Goal: Information Seeking & Learning: Learn about a topic

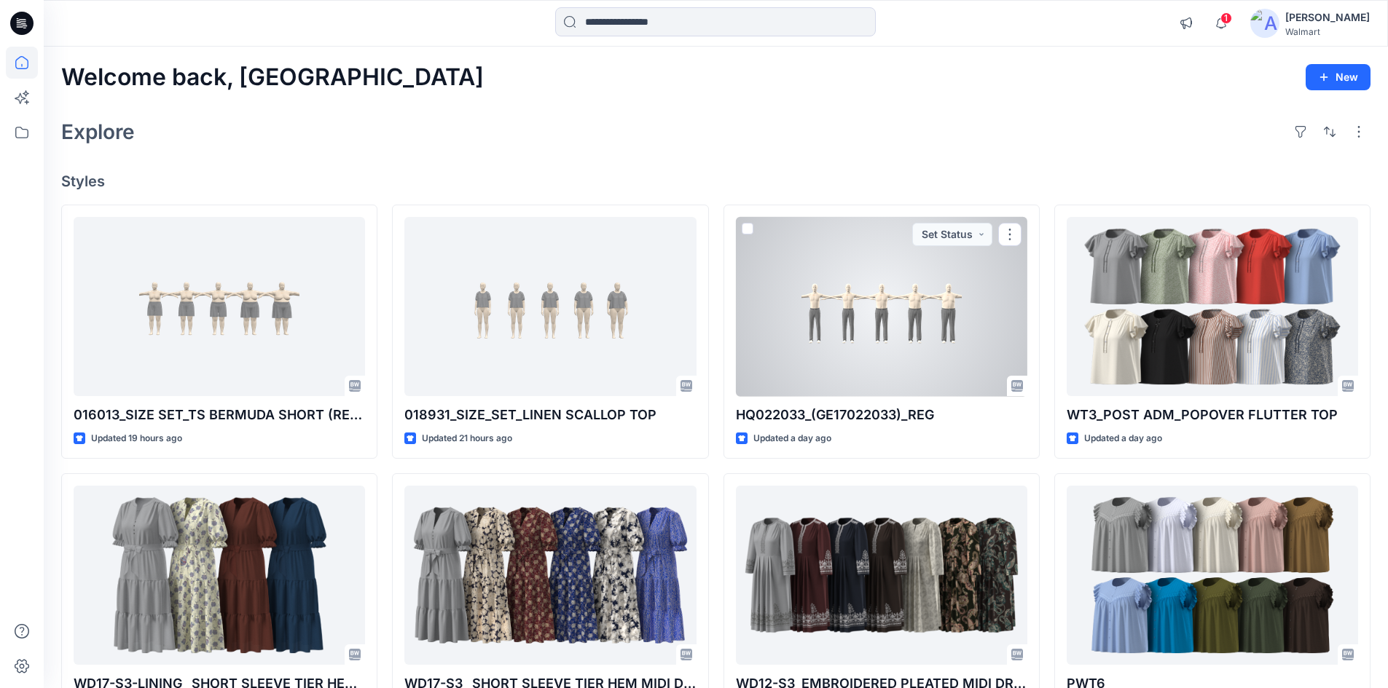
click at [838, 323] on div at bounding box center [881, 307] width 291 height 180
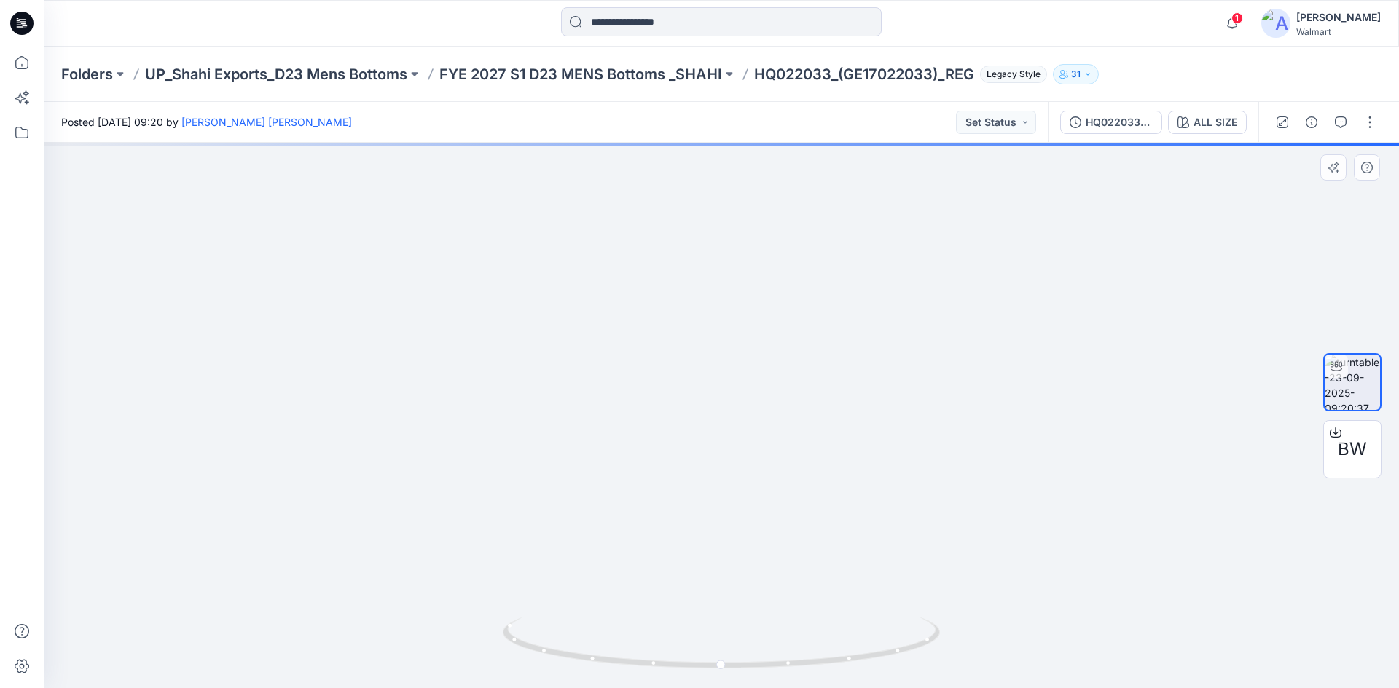
drag, startPoint x: 639, startPoint y: 482, endPoint x: 655, endPoint y: 293, distance: 189.4
click at [655, 302] on img at bounding box center [720, 218] width 1331 height 939
drag, startPoint x: 645, startPoint y: 392, endPoint x: 792, endPoint y: 355, distance: 151.1
click at [806, 355] on img at bounding box center [720, 121] width 1331 height 1134
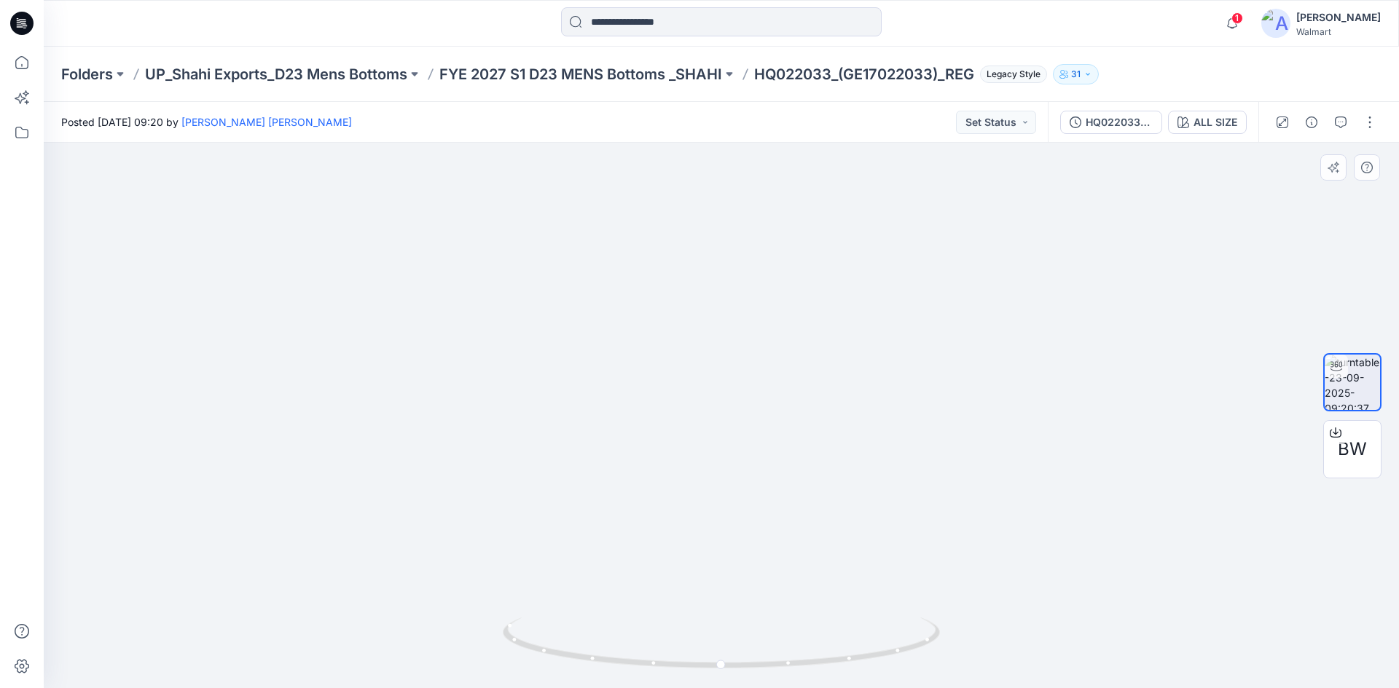
drag, startPoint x: 1080, startPoint y: 286, endPoint x: 128, endPoint y: 391, distance: 957.2
click at [126, 390] on img at bounding box center [688, 115] width 1421 height 1147
click at [1182, 126] on icon "button" at bounding box center [1183, 123] width 12 height 12
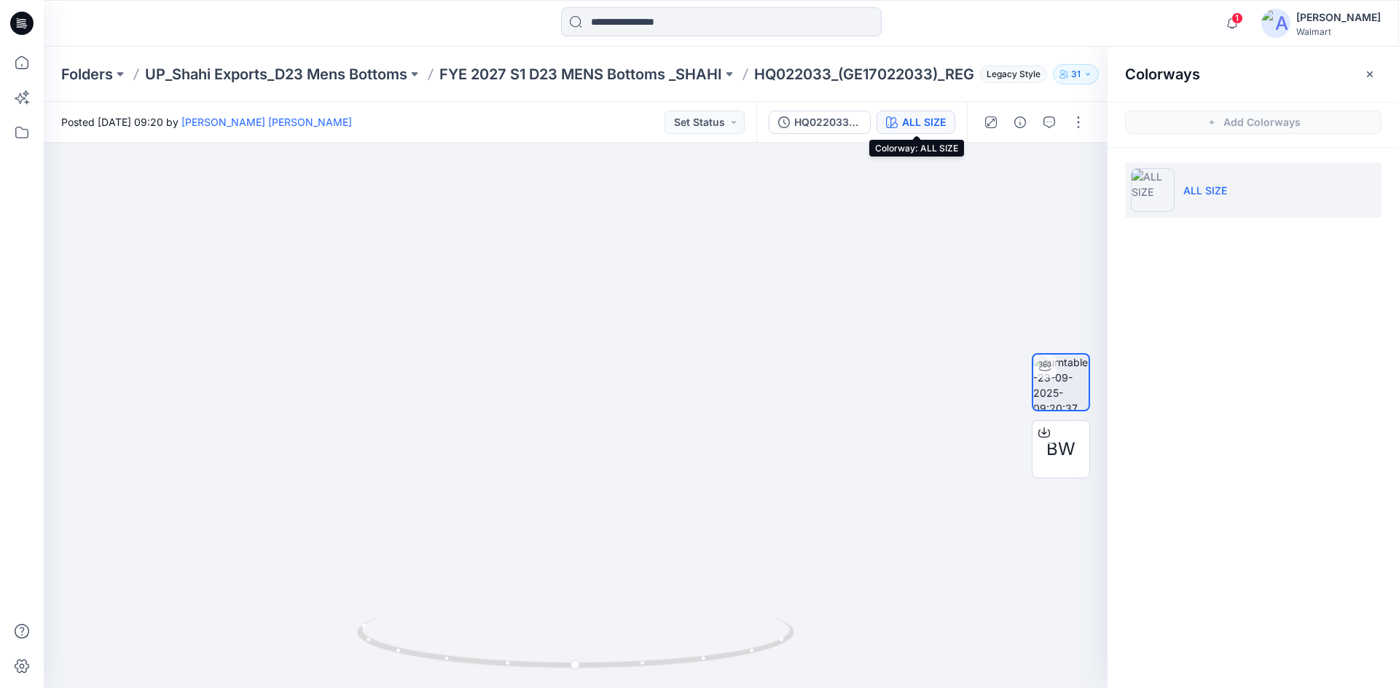
click at [903, 127] on div "ALL SIZE" at bounding box center [924, 122] width 44 height 16
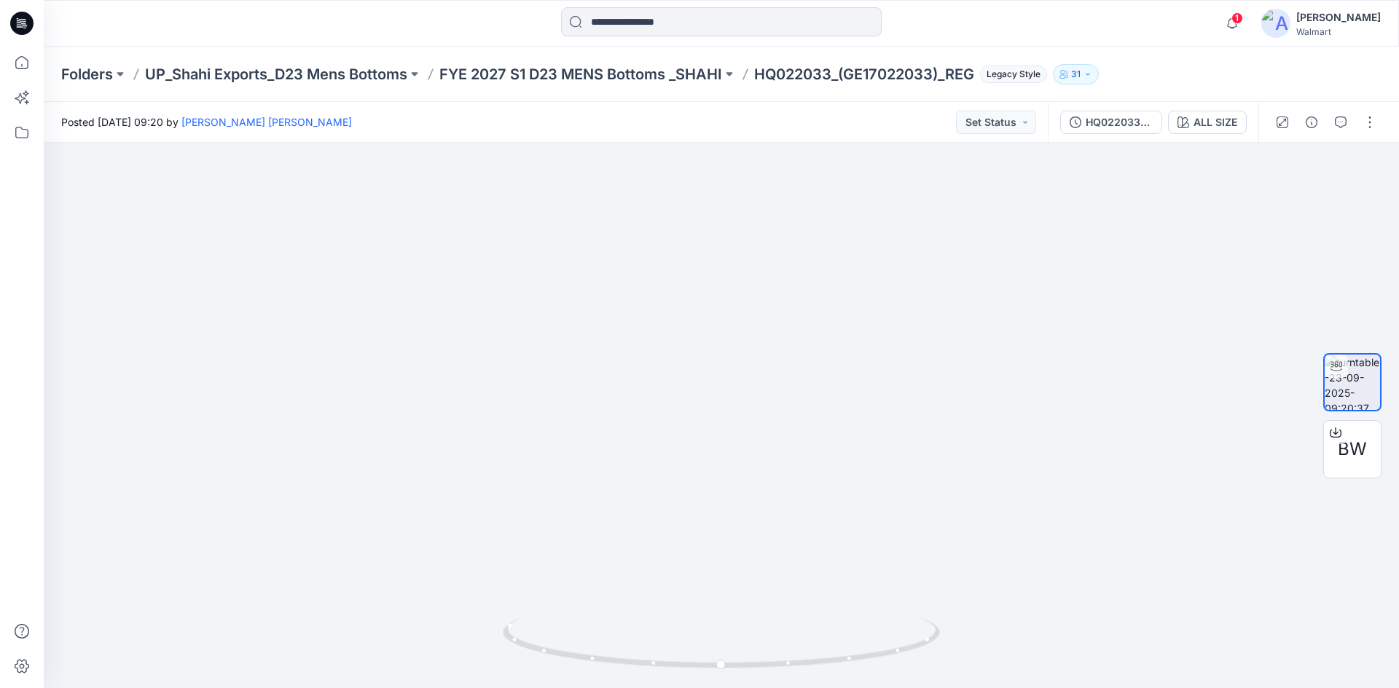
click at [823, 133] on div "Posted [DATE] 09:20 by [PERSON_NAME] ​[PERSON_NAME] Set Status" at bounding box center [546, 122] width 1004 height 40
click at [1217, 118] on div "ALL SIZE" at bounding box center [1215, 122] width 44 height 16
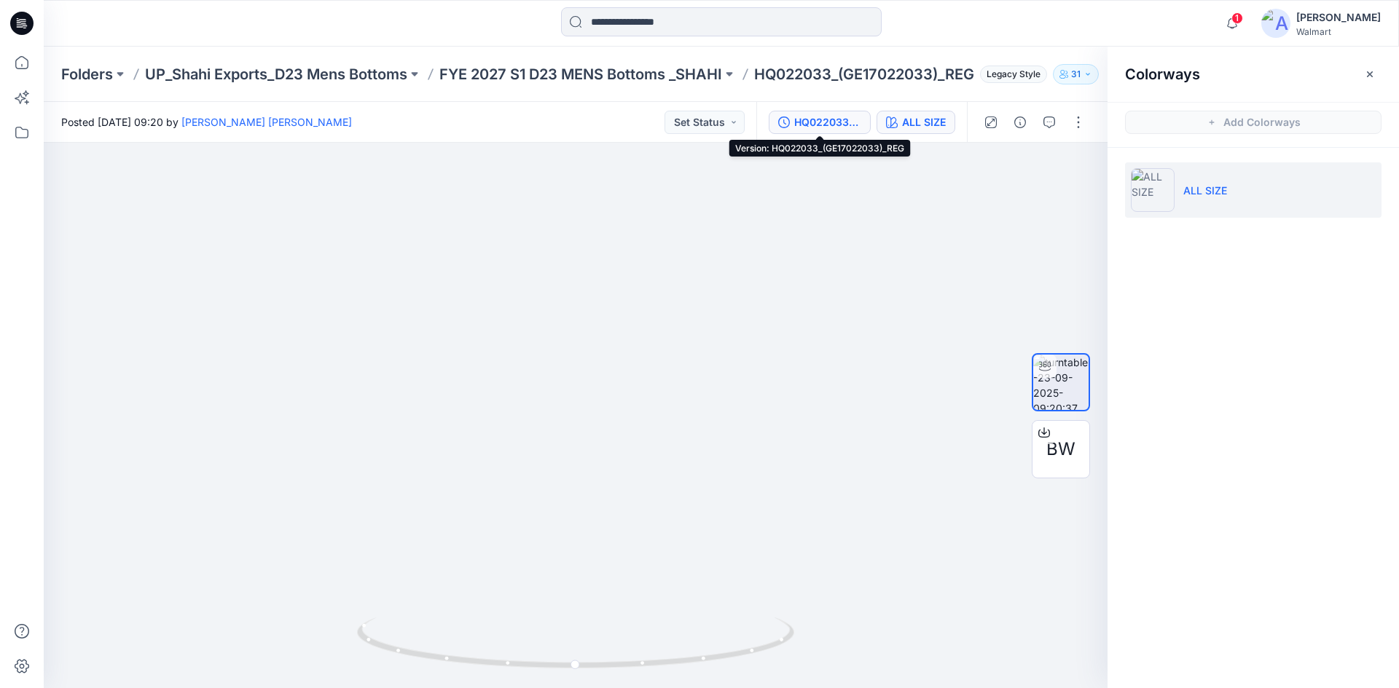
click at [843, 121] on div "HQ022033_(GE17022033)_REG" at bounding box center [827, 122] width 67 height 16
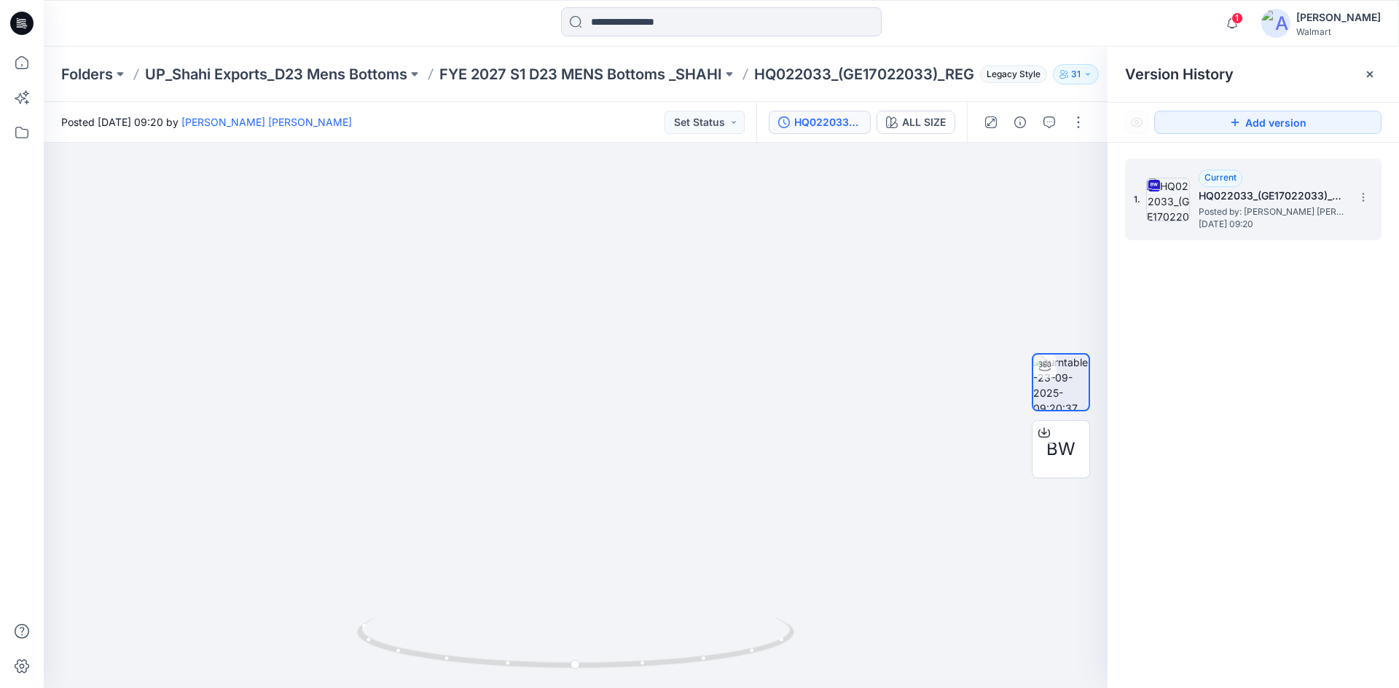
click at [1238, 213] on span "Posted by: [PERSON_NAME] ​[PERSON_NAME]" at bounding box center [1271, 212] width 146 height 15
drag, startPoint x: 720, startPoint y: 315, endPoint x: 674, endPoint y: 336, distance: 51.2
click at [718, 310] on img at bounding box center [397, 118] width 1421 height 1139
drag, startPoint x: 673, startPoint y: 663, endPoint x: 455, endPoint y: 653, distance: 218.8
click at [455, 653] on icon at bounding box center [577, 645] width 441 height 55
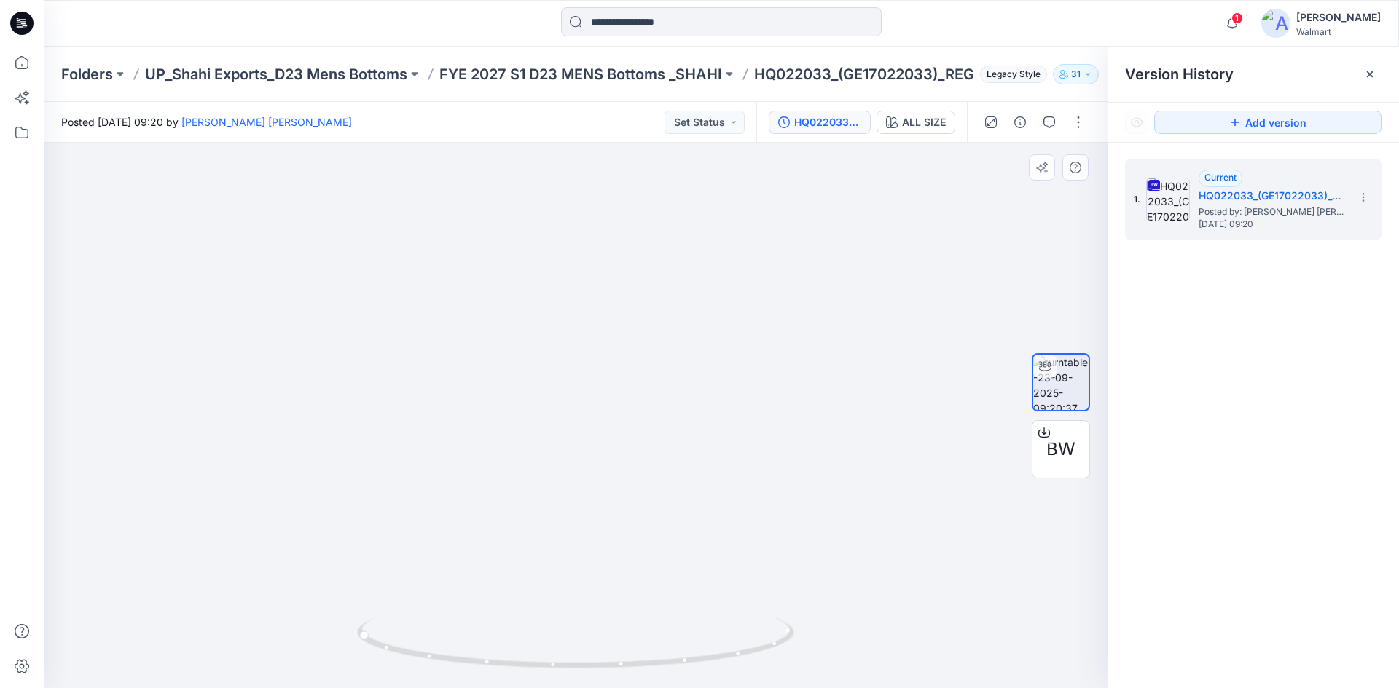
drag, startPoint x: 444, startPoint y: 503, endPoint x: 431, endPoint y: 469, distance: 36.0
click at [805, 474] on img at bounding box center [754, 102] width 1421 height 1172
drag, startPoint x: 396, startPoint y: 487, endPoint x: 507, endPoint y: 497, distance: 111.2
click at [507, 497] on img at bounding box center [754, 114] width 1421 height 1149
drag, startPoint x: 778, startPoint y: 511, endPoint x: 380, endPoint y: 533, distance: 398.3
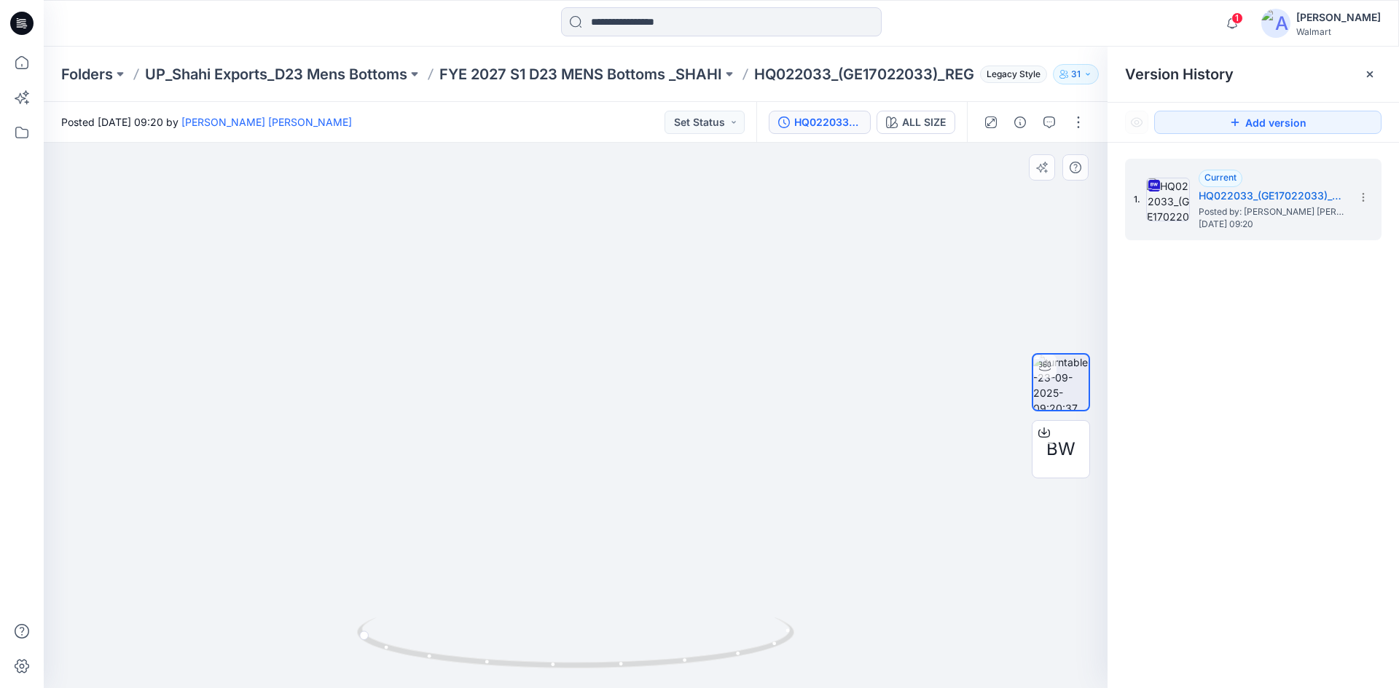
click at [380, 533] on img at bounding box center [397, 124] width 1421 height 1128
drag, startPoint x: 696, startPoint y: 526, endPoint x: 683, endPoint y: 533, distance: 15.0
click at [683, 526] on img at bounding box center [397, 125] width 1421 height 1128
drag, startPoint x: 564, startPoint y: 671, endPoint x: 762, endPoint y: 651, distance: 199.2
click at [762, 651] on icon at bounding box center [577, 645] width 441 height 55
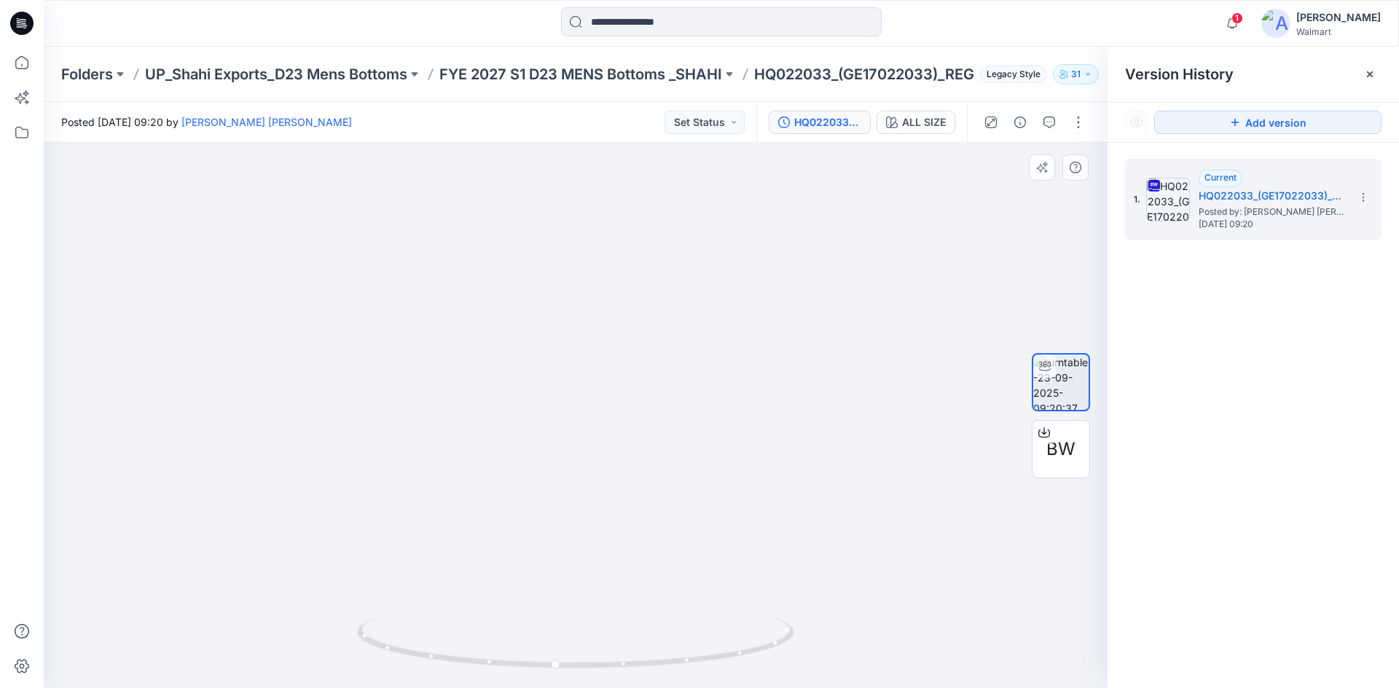
drag, startPoint x: 680, startPoint y: 522, endPoint x: 905, endPoint y: 590, distance: 234.6
click at [905, 590] on img at bounding box center [616, 158] width 1421 height 1061
drag, startPoint x: 718, startPoint y: 508, endPoint x: 640, endPoint y: 390, distance: 141.2
click at [640, 390] on img at bounding box center [472, 121] width 1421 height 1134
drag, startPoint x: 707, startPoint y: 404, endPoint x: 783, endPoint y: 358, distance: 88.6
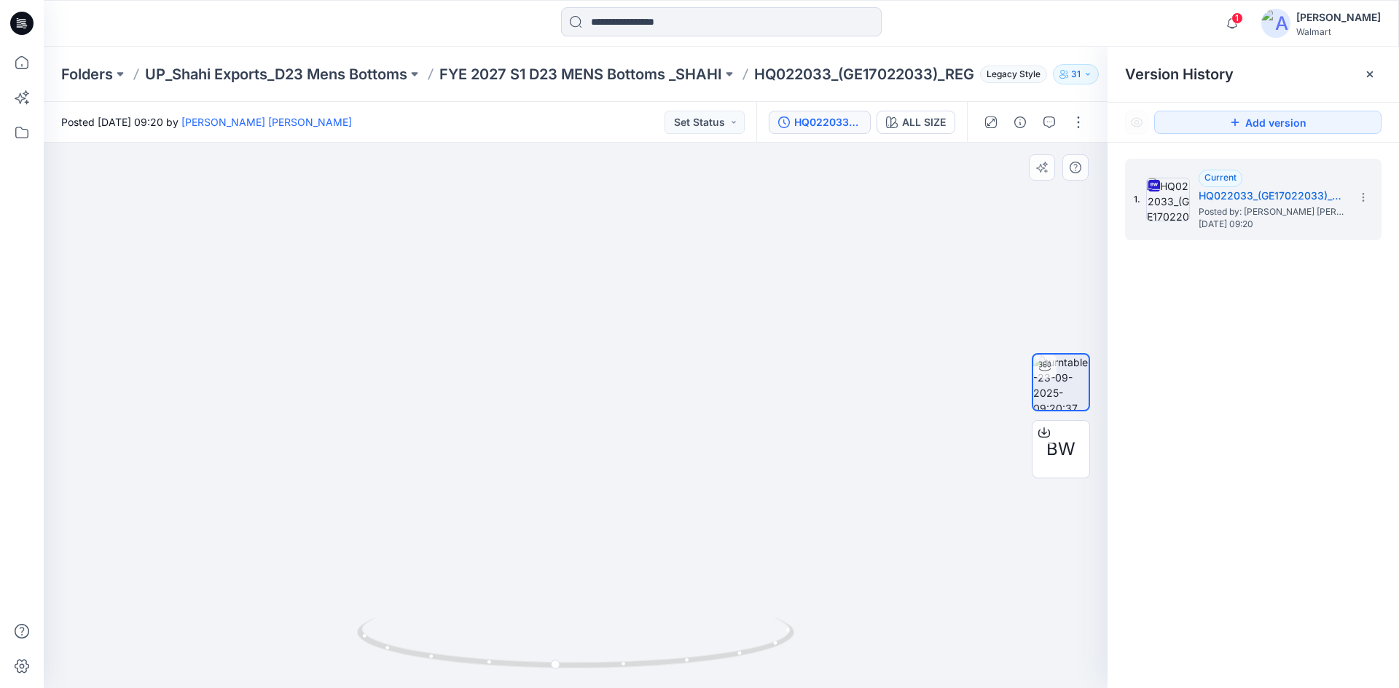
click at [783, 358] on img at bounding box center [687, 67] width 1421 height 1241
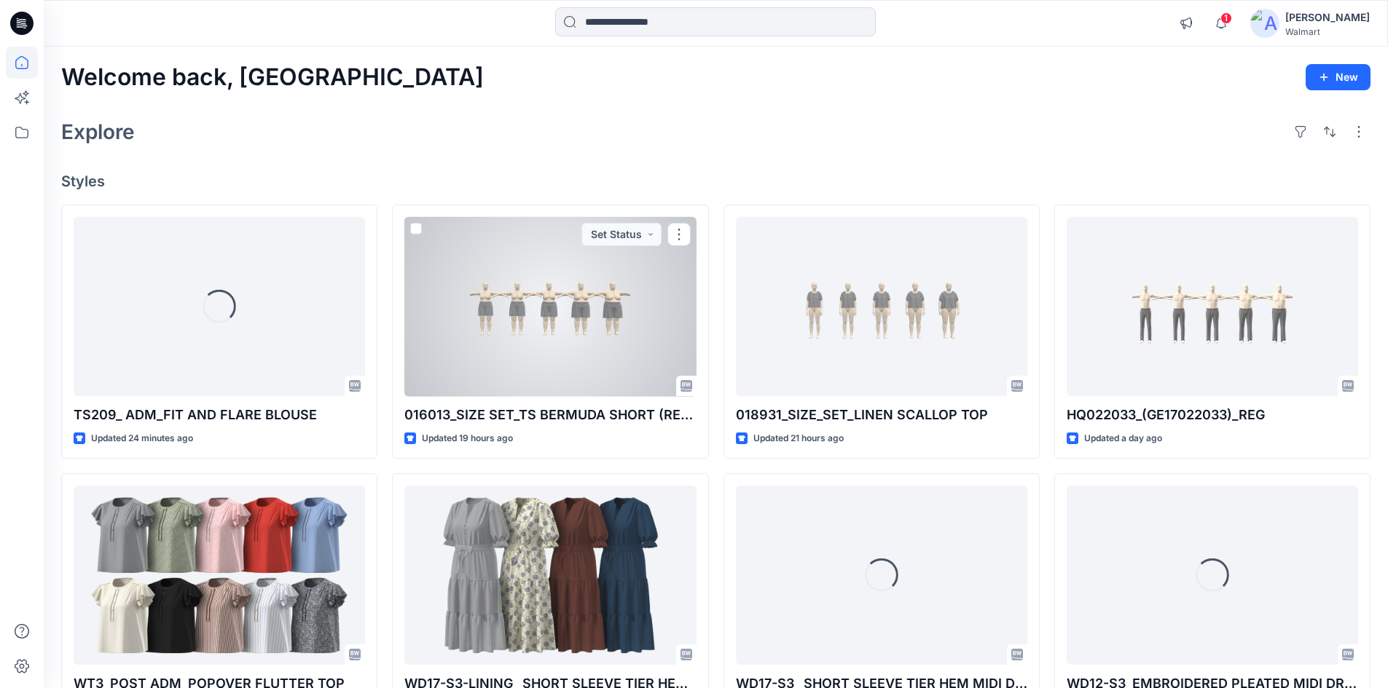
scroll to position [73, 0]
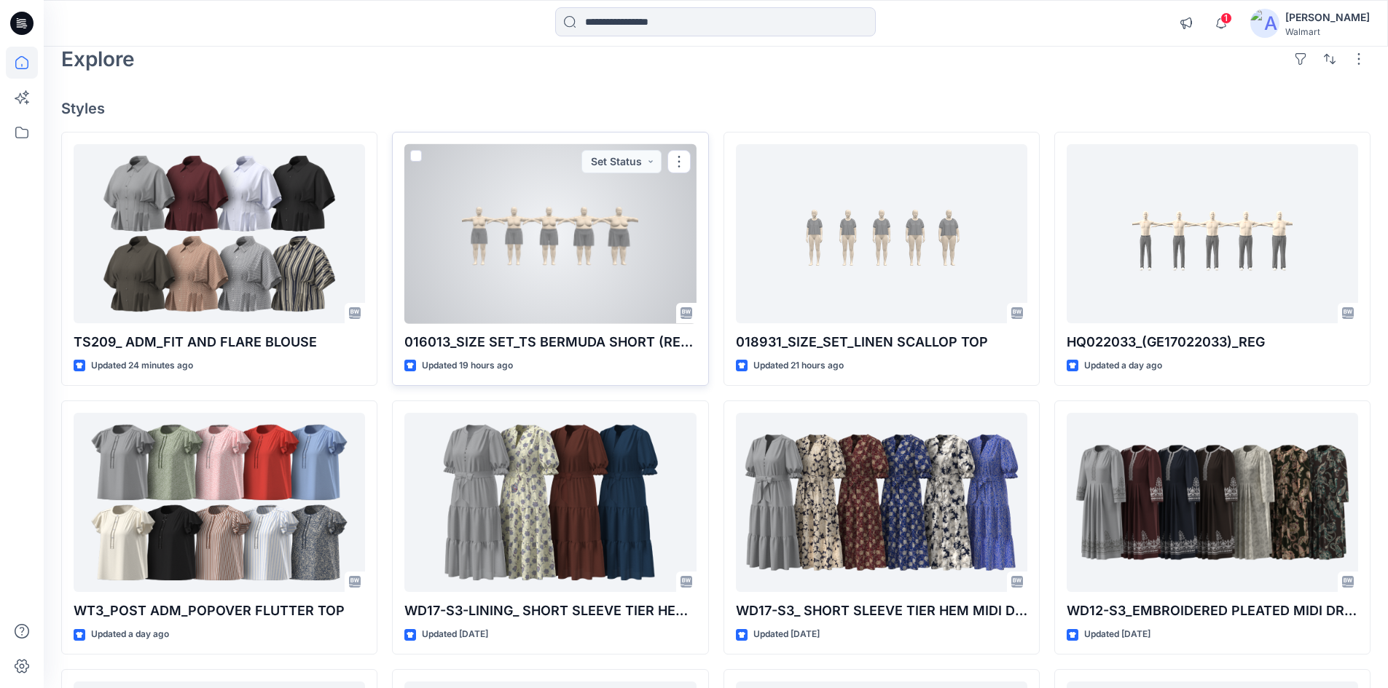
click at [547, 238] on div at bounding box center [549, 234] width 291 height 180
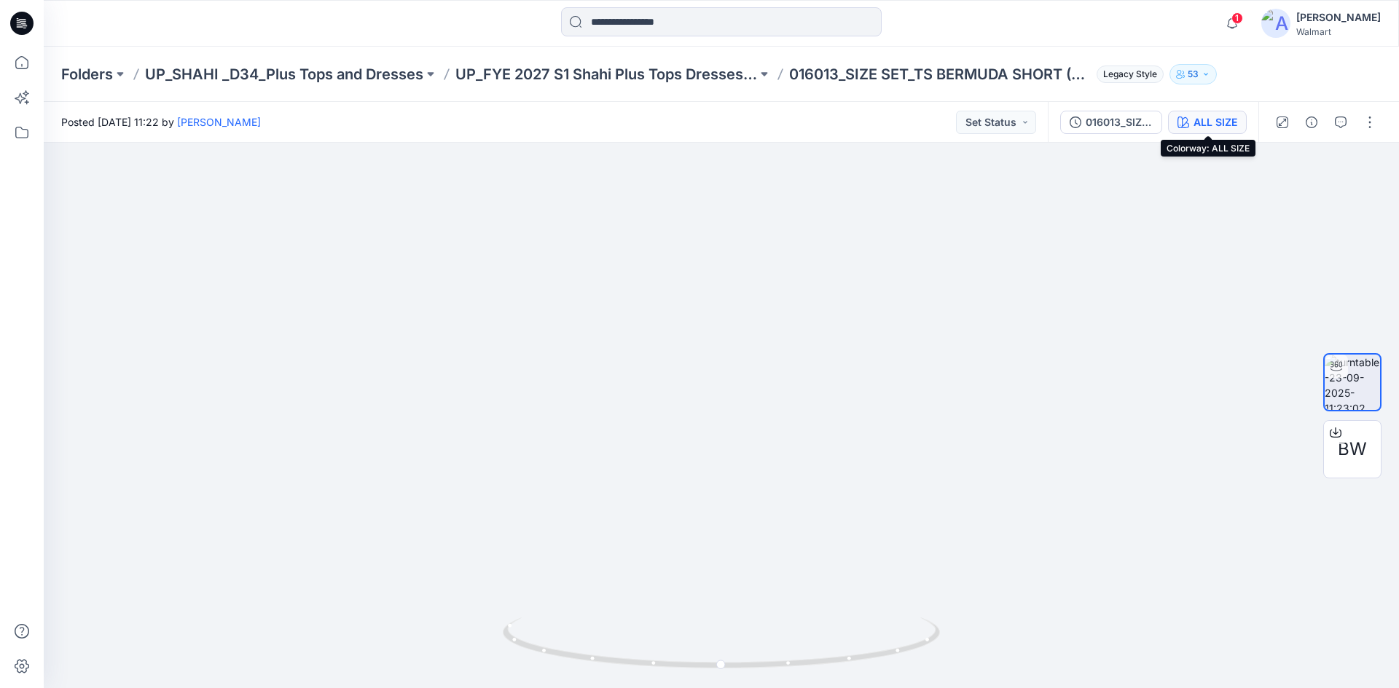
click at [1209, 126] on div "ALL SIZE" at bounding box center [1215, 122] width 44 height 16
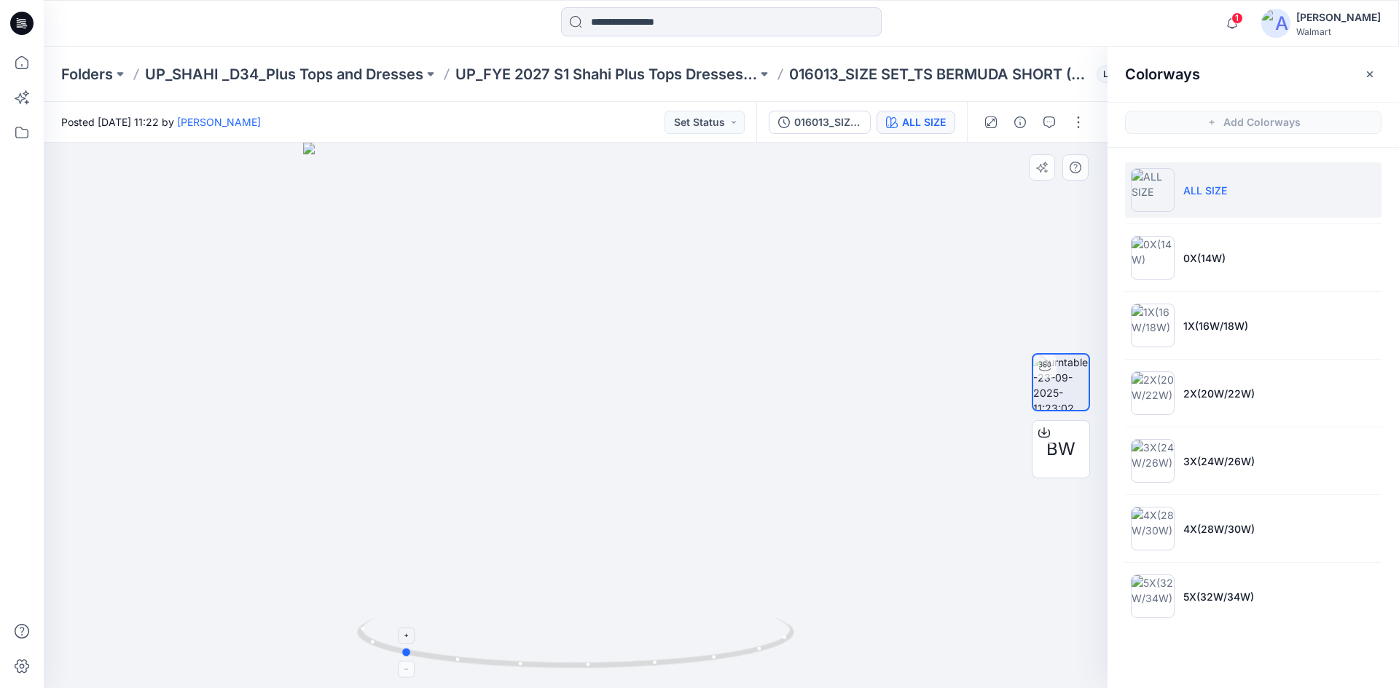
drag, startPoint x: 722, startPoint y: 664, endPoint x: 547, endPoint y: 645, distance: 175.9
click at [547, 645] on icon at bounding box center [577, 645] width 441 height 55
drag, startPoint x: 424, startPoint y: 447, endPoint x: 1006, endPoint y: 389, distance: 585.0
click at [1006, 389] on img at bounding box center [694, 201] width 1421 height 978
drag, startPoint x: 683, startPoint y: 374, endPoint x: 181, endPoint y: 380, distance: 501.9
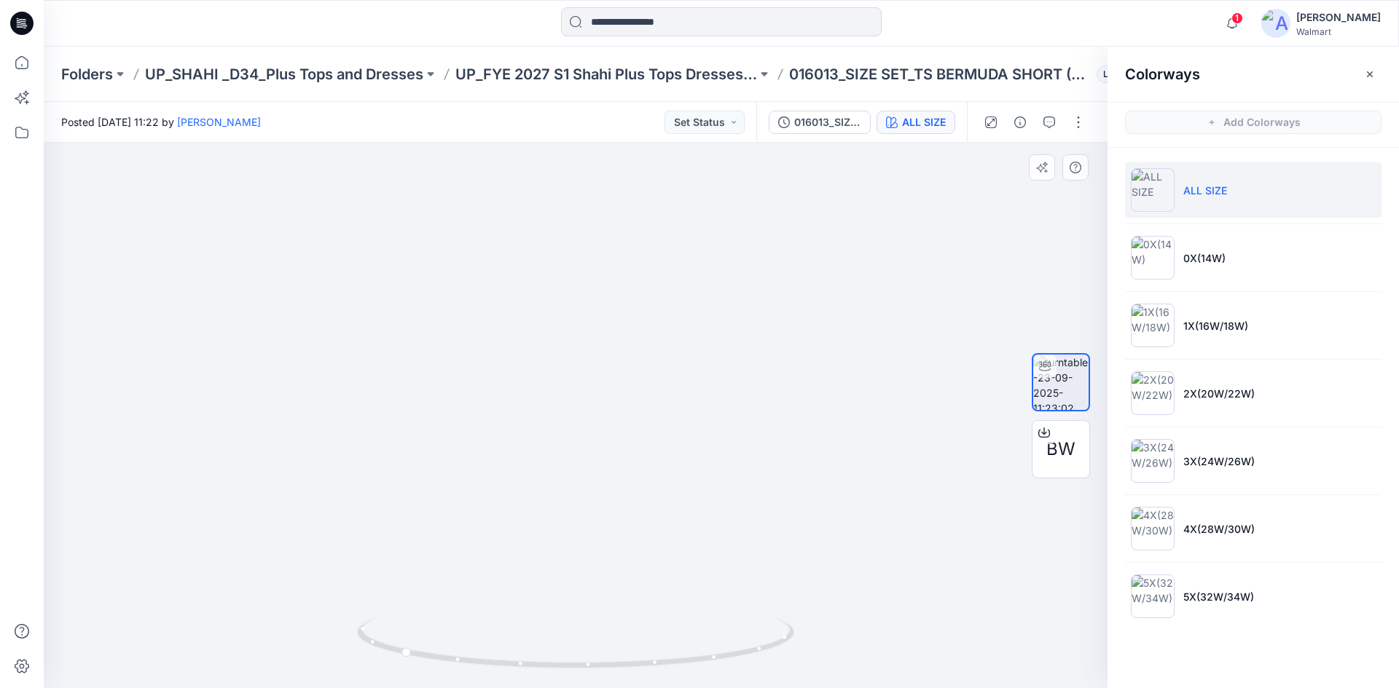
click at [182, 379] on img at bounding box center [515, 170] width 1421 height 1040
drag, startPoint x: 685, startPoint y: 390, endPoint x: 396, endPoint y: 388, distance: 289.2
click at [396, 388] on img at bounding box center [397, 171] width 1421 height 1037
drag, startPoint x: 757, startPoint y: 357, endPoint x: 746, endPoint y: 356, distance: 11.0
click at [747, 357] on img at bounding box center [397, 171] width 1421 height 1037
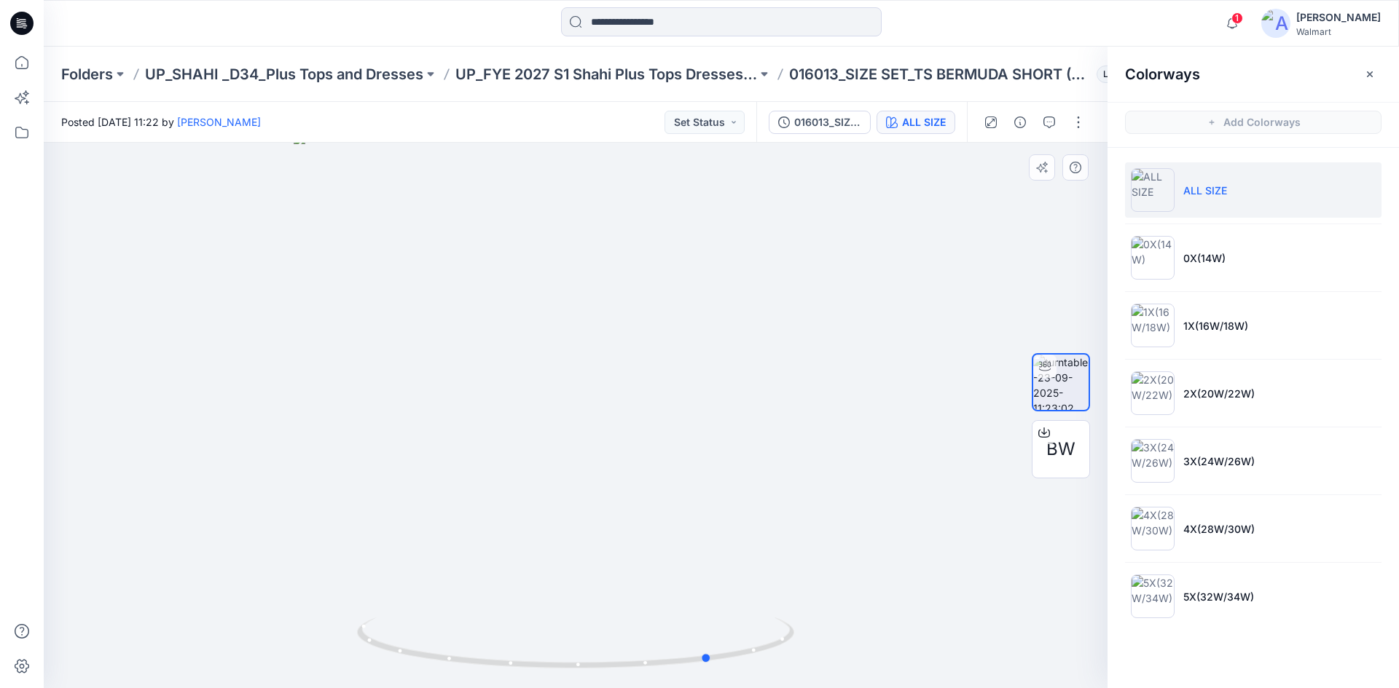
drag, startPoint x: 658, startPoint y: 661, endPoint x: 968, endPoint y: 655, distance: 310.4
click at [968, 655] on div at bounding box center [576, 416] width 1064 height 546
click at [1311, 598] on li "5X(32W/34W)" at bounding box center [1253, 596] width 256 height 55
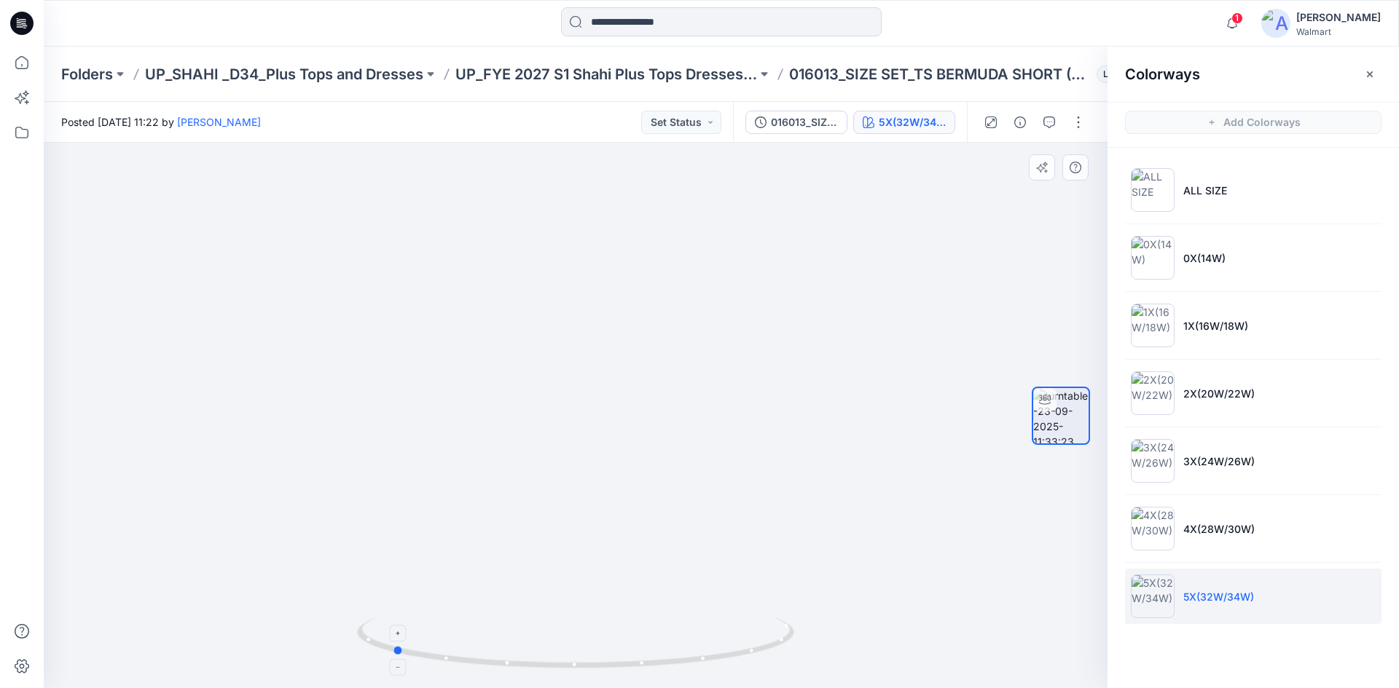
drag, startPoint x: 643, startPoint y: 666, endPoint x: 459, endPoint y: 667, distance: 183.6
click at [459, 667] on icon at bounding box center [577, 645] width 441 height 55
drag, startPoint x: 586, startPoint y: 665, endPoint x: 798, endPoint y: 610, distance: 218.9
click at [798, 610] on div at bounding box center [576, 416] width 1064 height 546
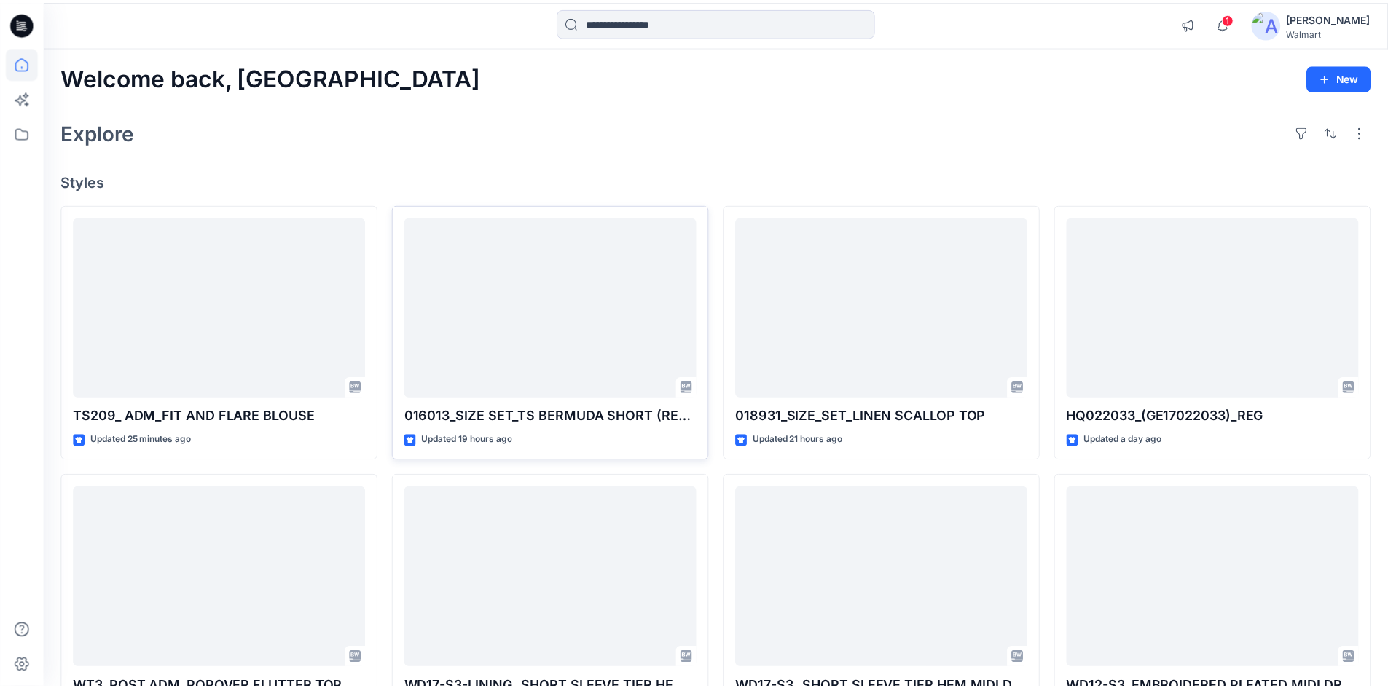
scroll to position [73, 0]
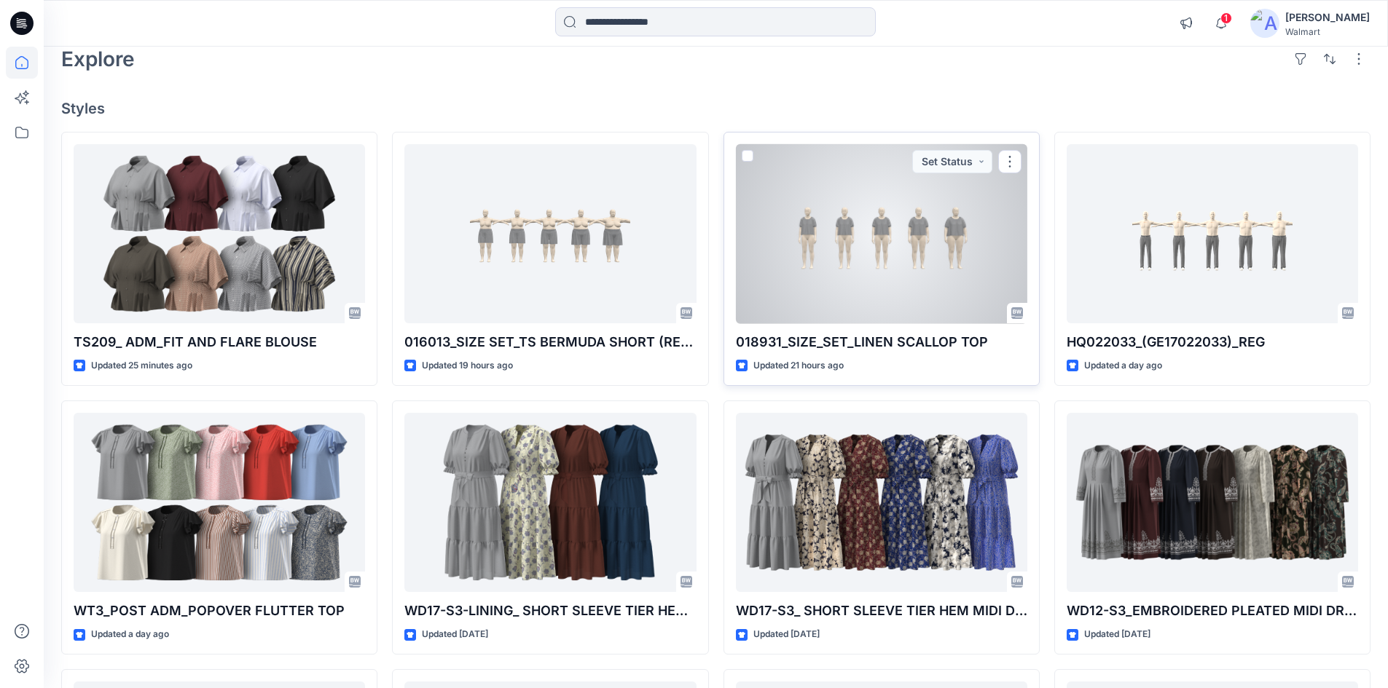
click at [903, 263] on div at bounding box center [881, 234] width 291 height 180
